Goal: Find contact information: Find contact information

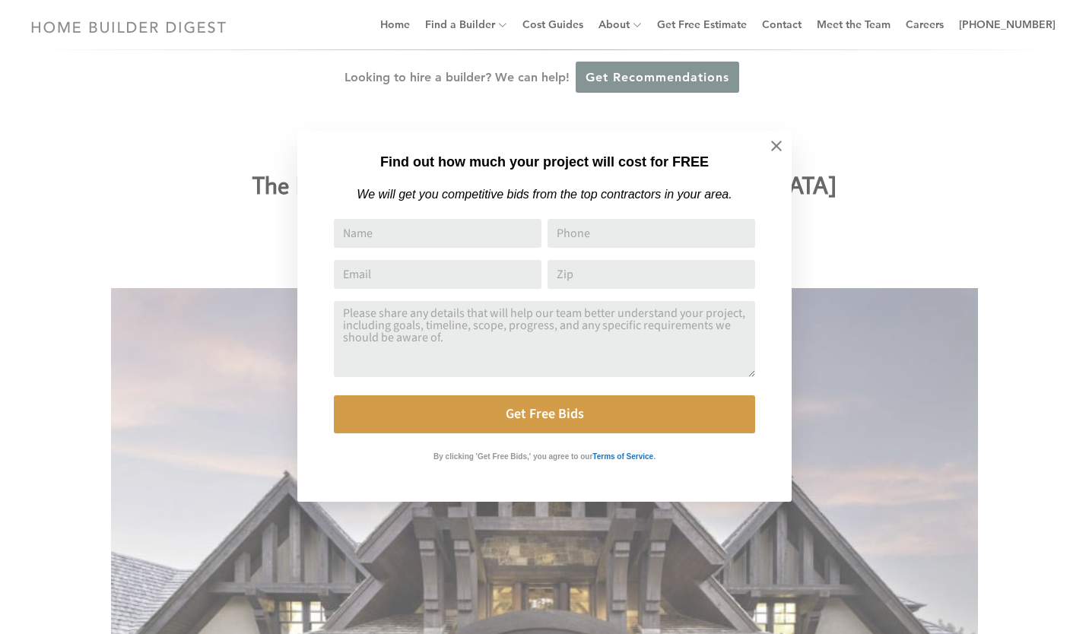
click at [777, 141] on icon at bounding box center [776, 146] width 17 height 17
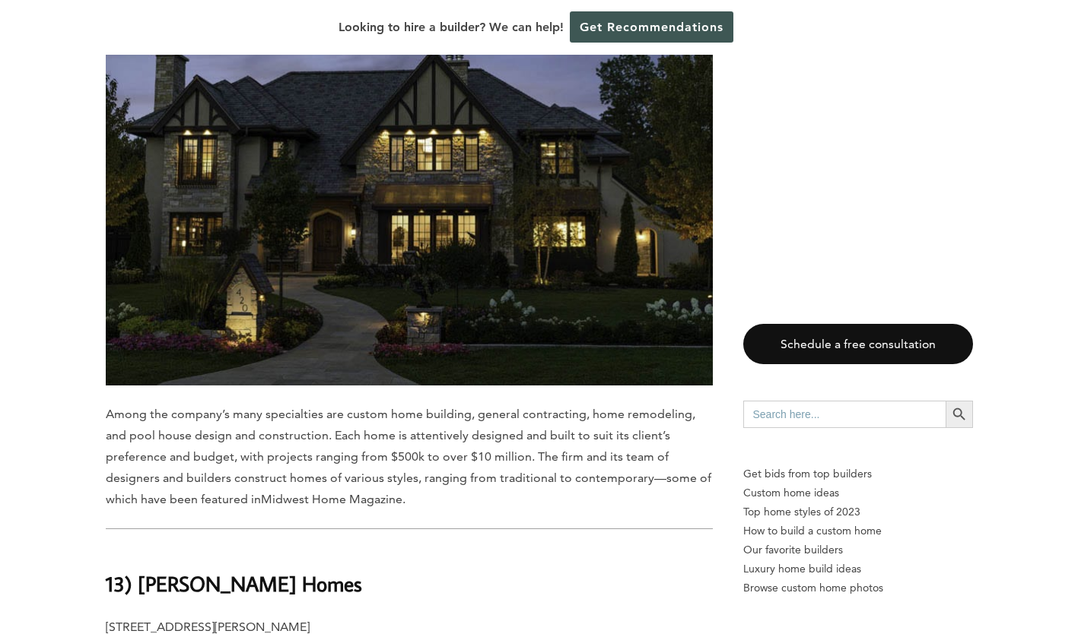
scroll to position [2376, 0]
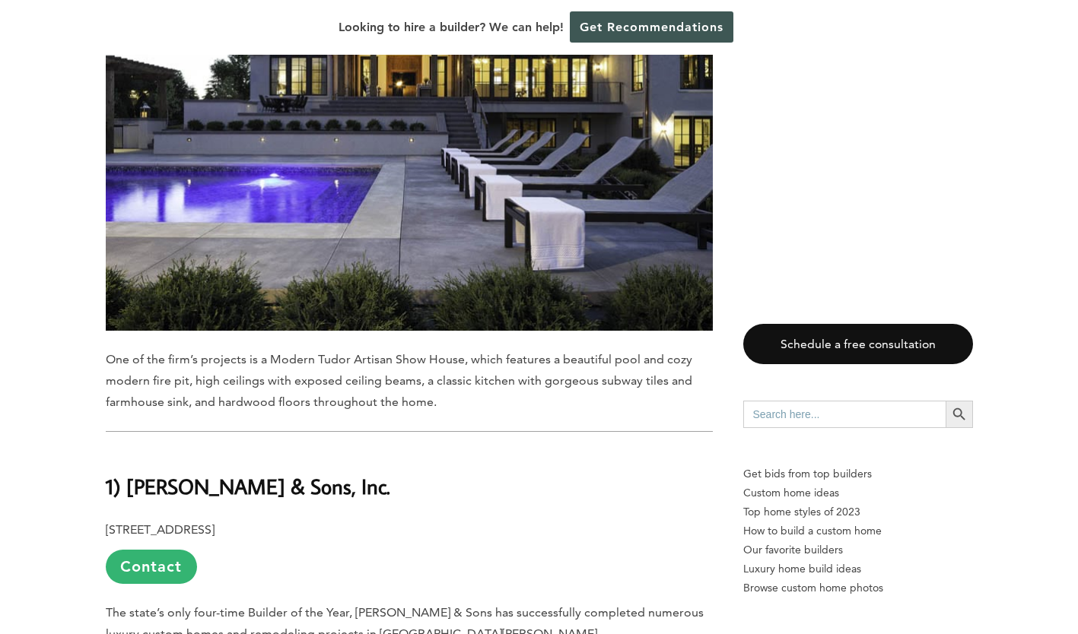
scroll to position [12164, 0]
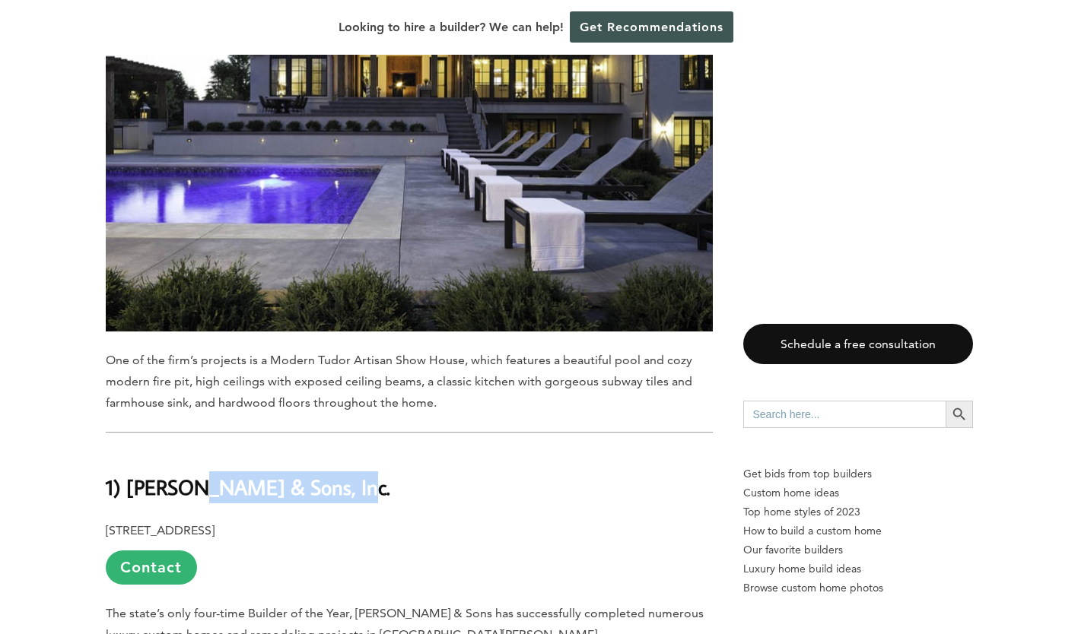
drag, startPoint x: 345, startPoint y: 244, endPoint x: 194, endPoint y: 230, distance: 151.3
click at [194, 474] on b "1) [PERSON_NAME] & Sons, Inc." at bounding box center [248, 487] width 284 height 27
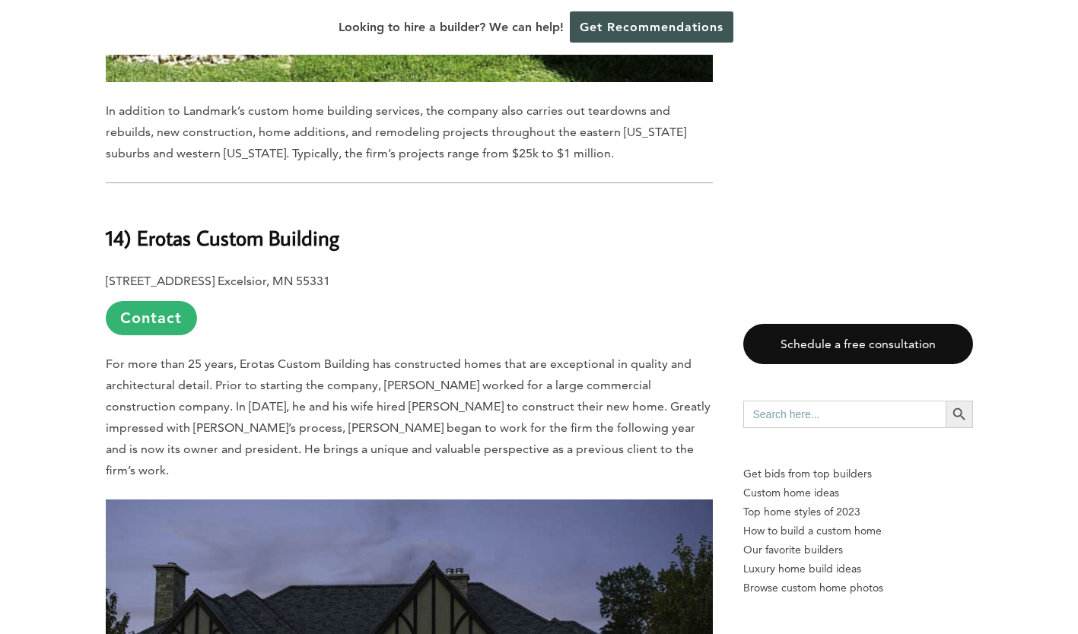
scroll to position [1860, 0]
click at [148, 302] on link "Contact" at bounding box center [151, 319] width 91 height 34
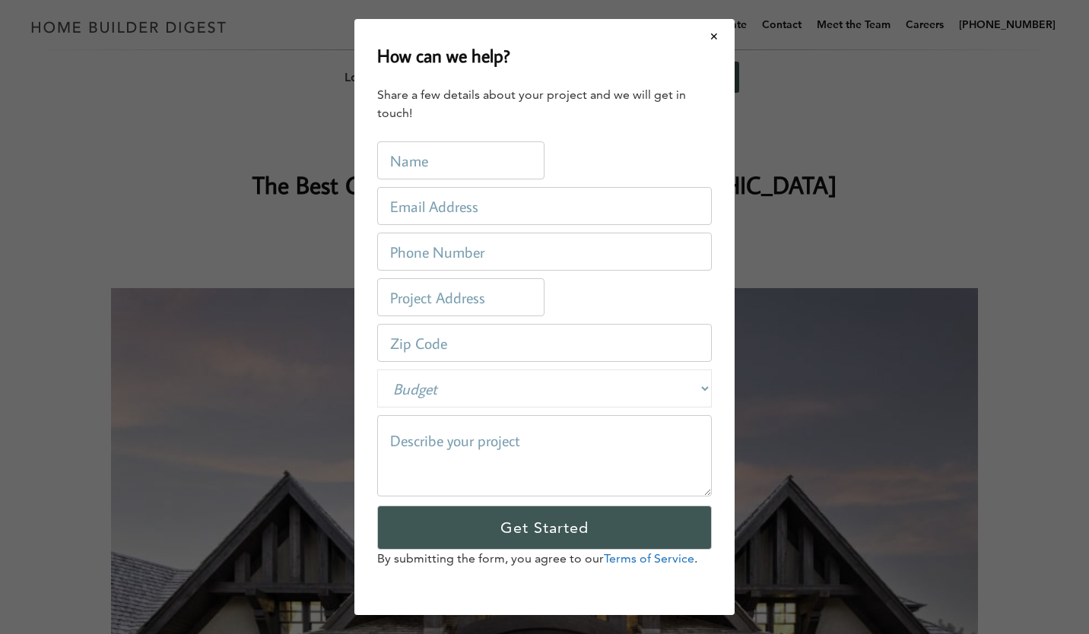
click at [716, 33] on button "Close modal" at bounding box center [714, 37] width 40 height 32
